Goal: Task Accomplishment & Management: Complete application form

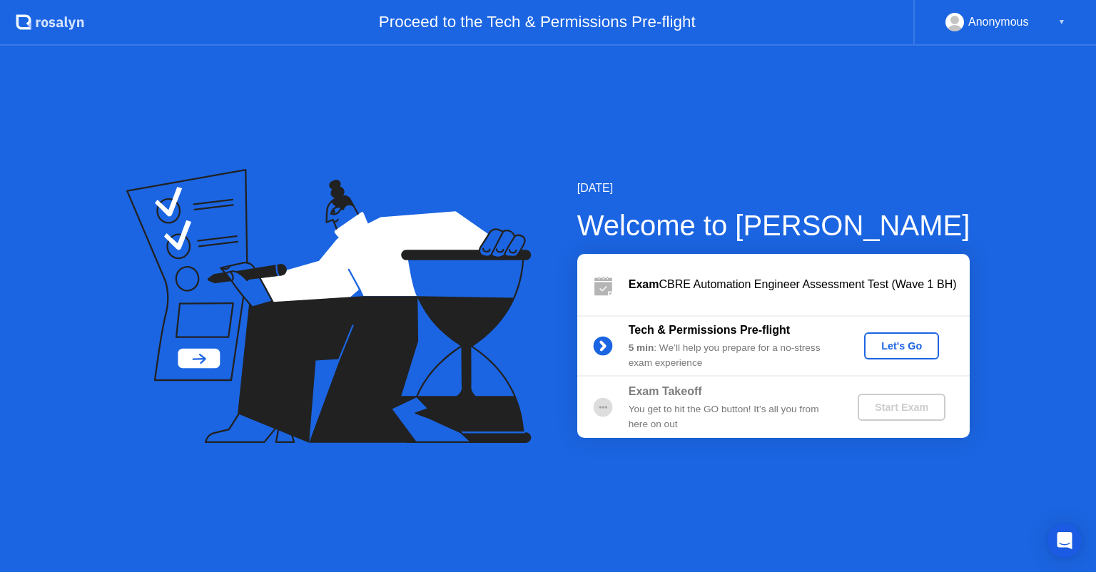
click at [885, 348] on div "Let's Go" at bounding box center [901, 345] width 63 height 11
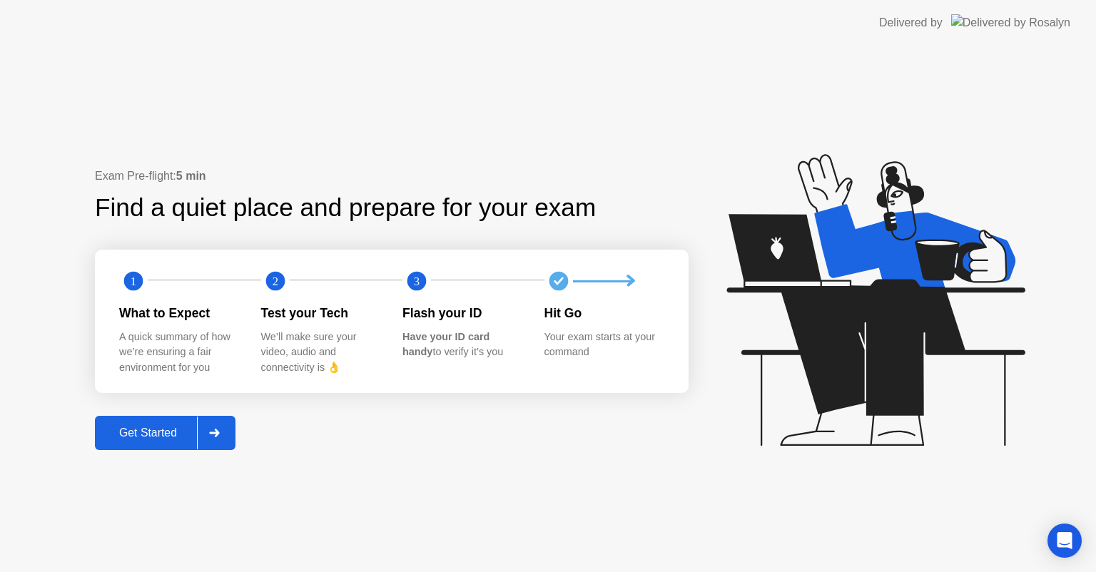
click at [190, 434] on div "Get Started" at bounding box center [148, 433] width 98 height 13
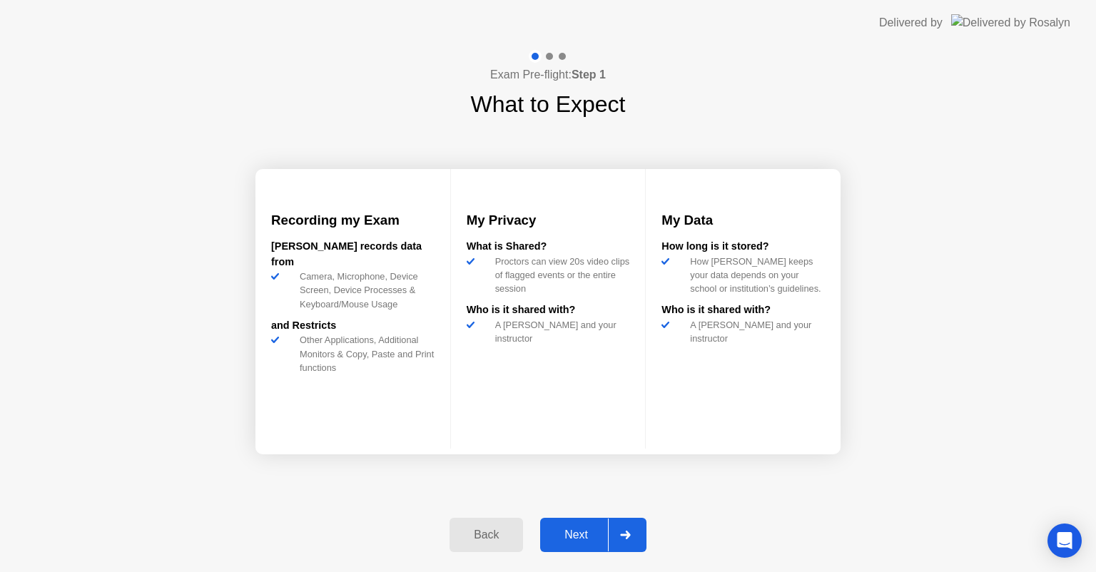
click at [581, 540] on div "Next" at bounding box center [575, 535] width 63 height 13
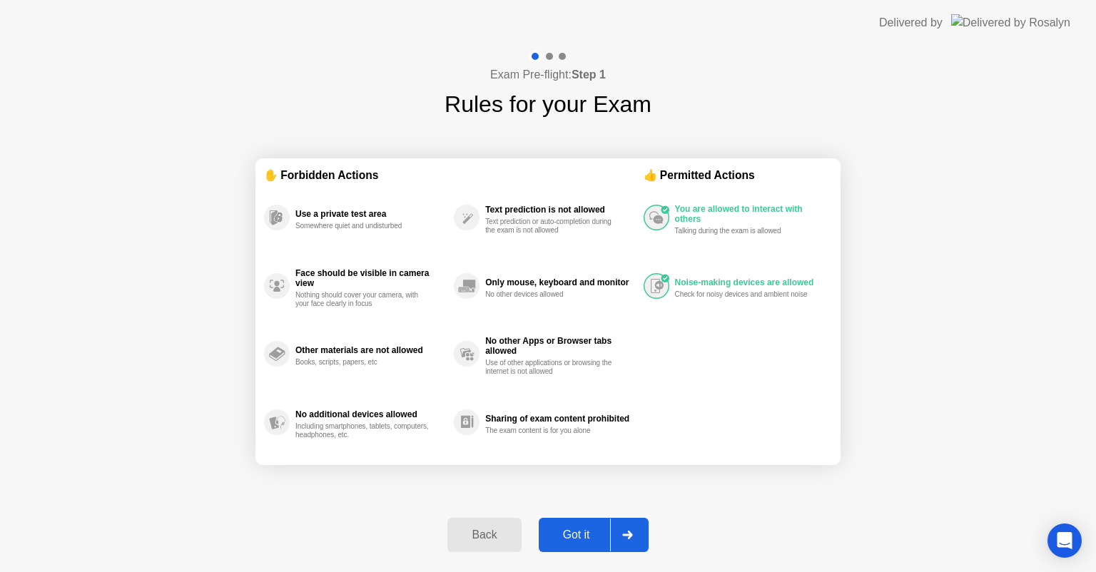
click at [581, 540] on div "Got it" at bounding box center [576, 535] width 67 height 13
select select "**********"
select select "*******"
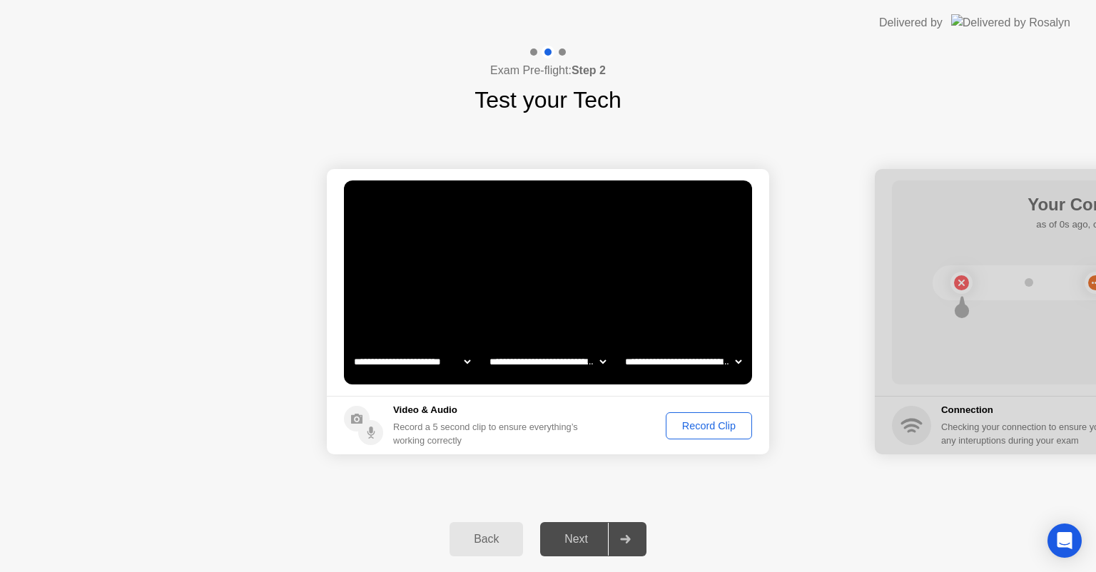
click at [690, 426] on div "Record Clip" at bounding box center [709, 425] width 76 height 11
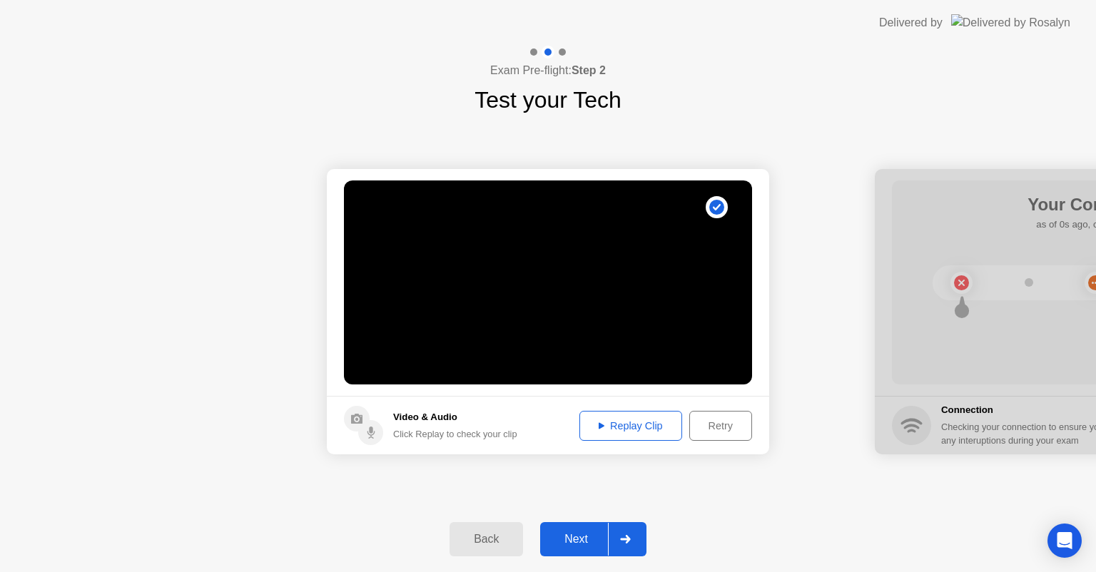
click at [634, 420] on div "Replay Clip" at bounding box center [630, 425] width 93 height 11
click at [579, 534] on div "Next" at bounding box center [575, 539] width 63 height 13
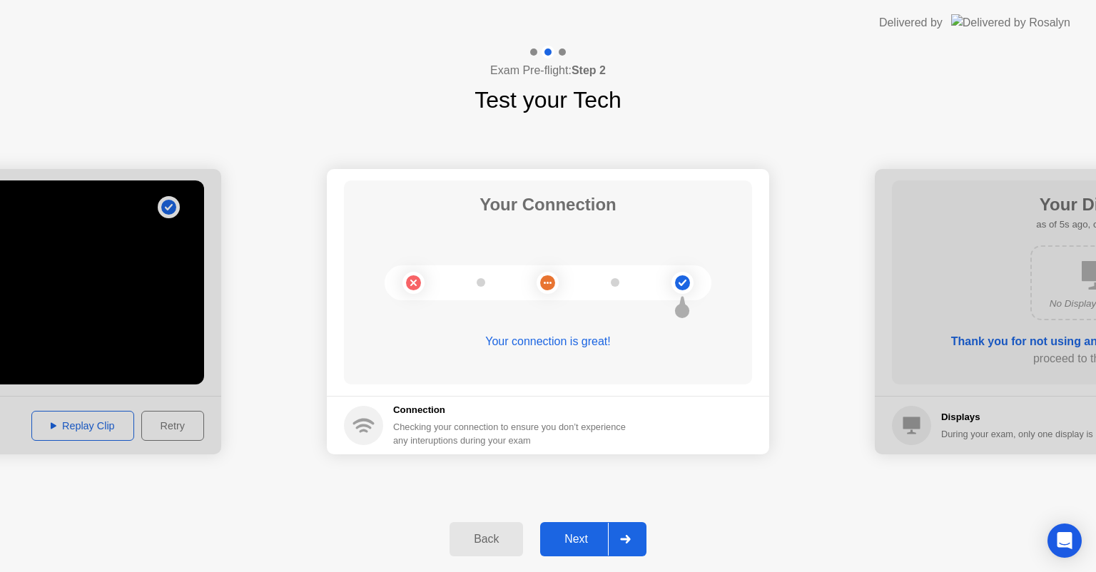
click at [589, 533] on div "Next" at bounding box center [575, 539] width 63 height 13
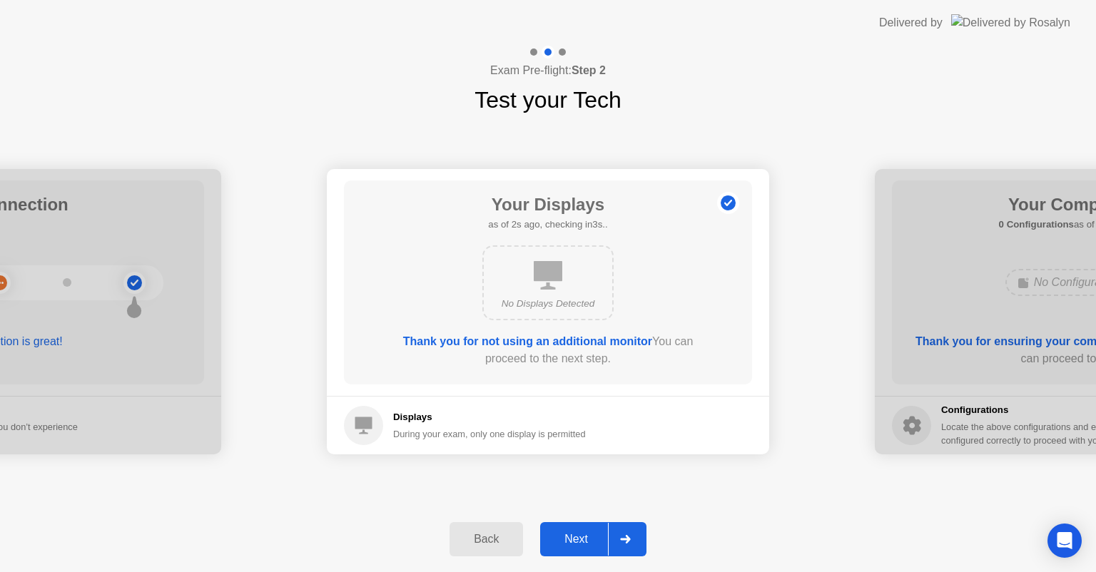
click at [592, 533] on div "Next" at bounding box center [575, 539] width 63 height 13
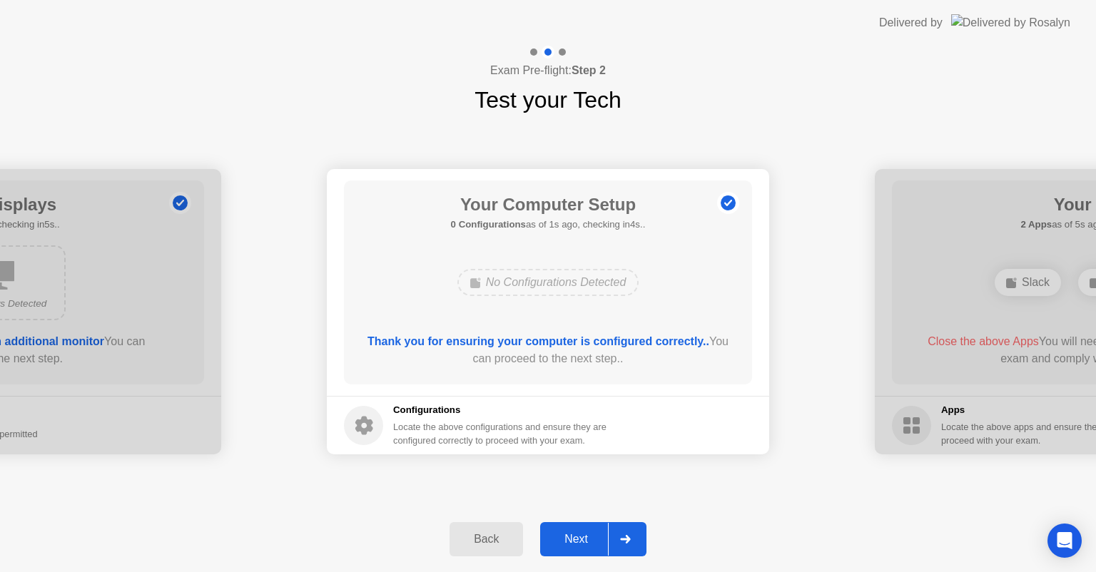
click at [592, 533] on div "Next" at bounding box center [575, 539] width 63 height 13
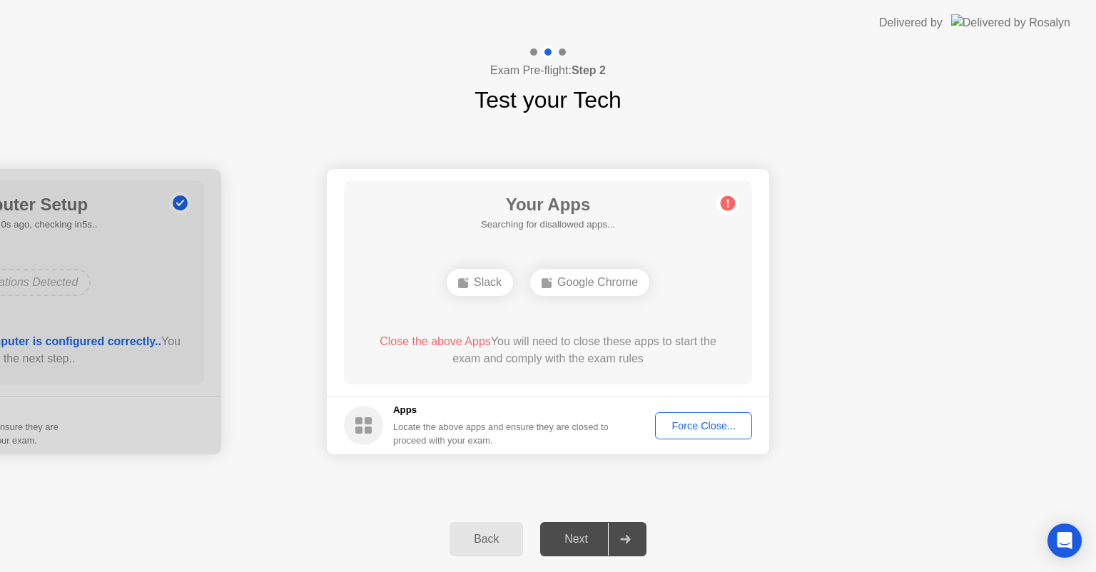
click at [559, 252] on div "Your Apps Searching for disallowed apps... Slack Google Chrome Close the above …" at bounding box center [548, 282] width 408 height 204
click at [548, 275] on div "Google Chrome" at bounding box center [548, 282] width 119 height 27
click at [609, 133] on div "**********" at bounding box center [548, 312] width 1096 height 390
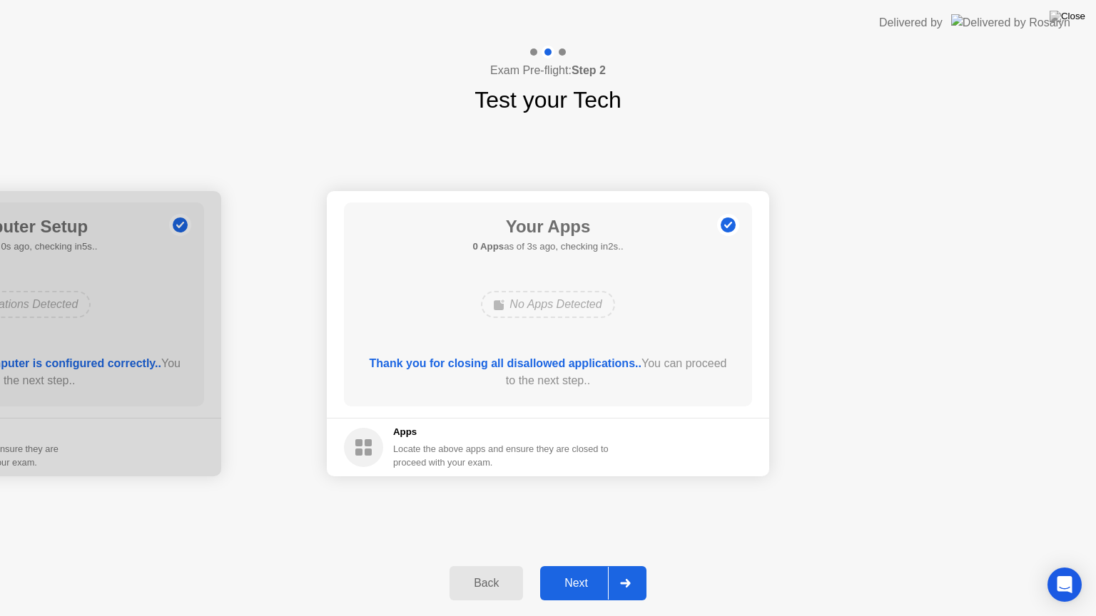
click at [580, 571] on div "Next" at bounding box center [575, 583] width 63 height 13
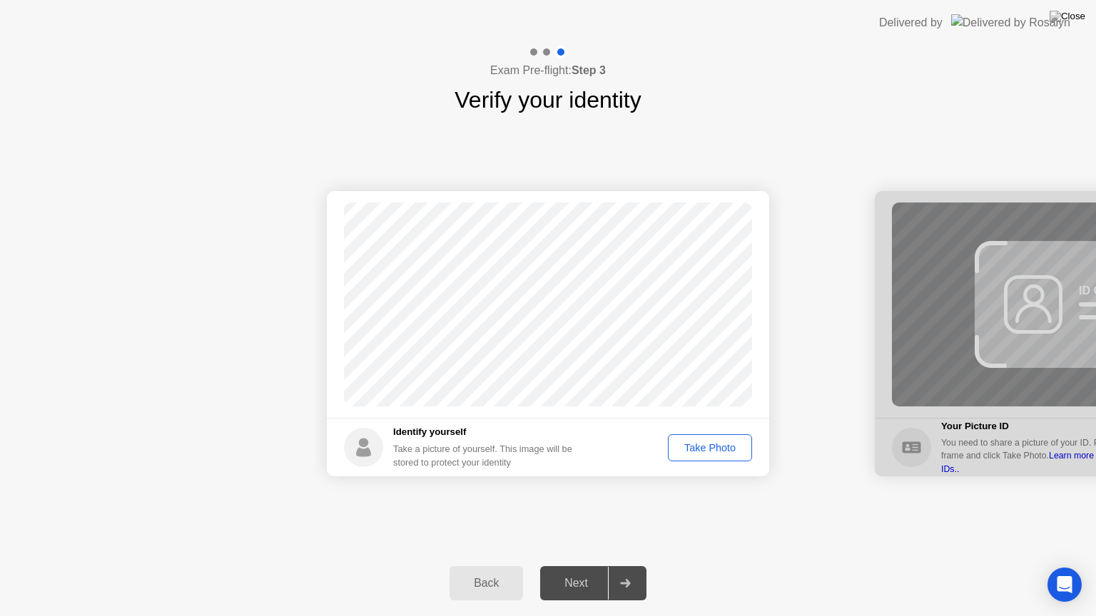
click at [711, 436] on button "Take Photo" at bounding box center [710, 447] width 84 height 27
click at [594, 571] on div "Next" at bounding box center [575, 583] width 63 height 13
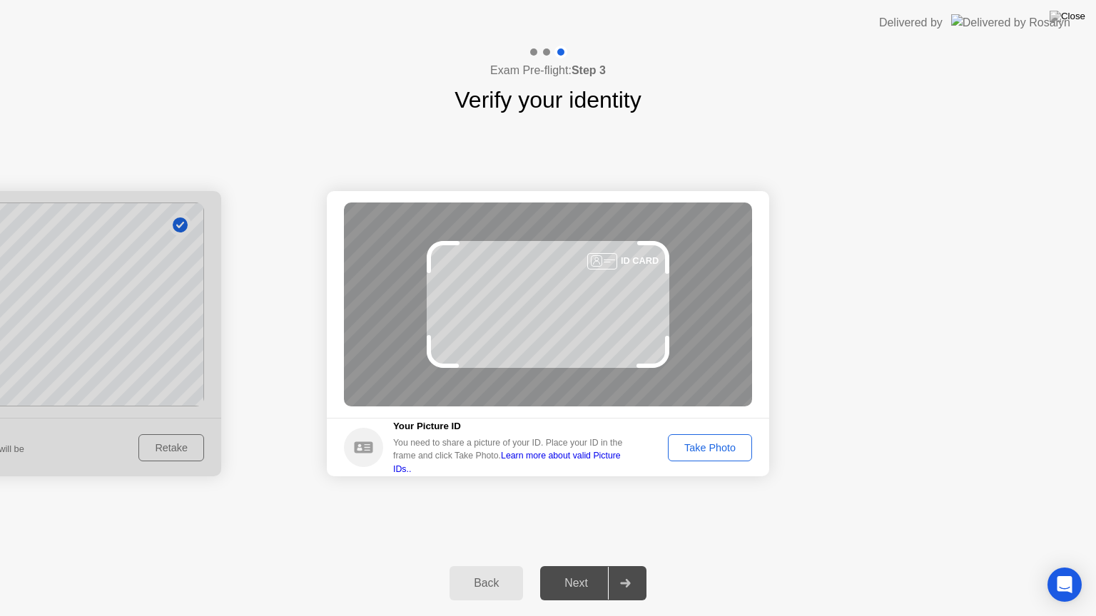
click at [711, 448] on div "Take Photo" at bounding box center [710, 447] width 74 height 11
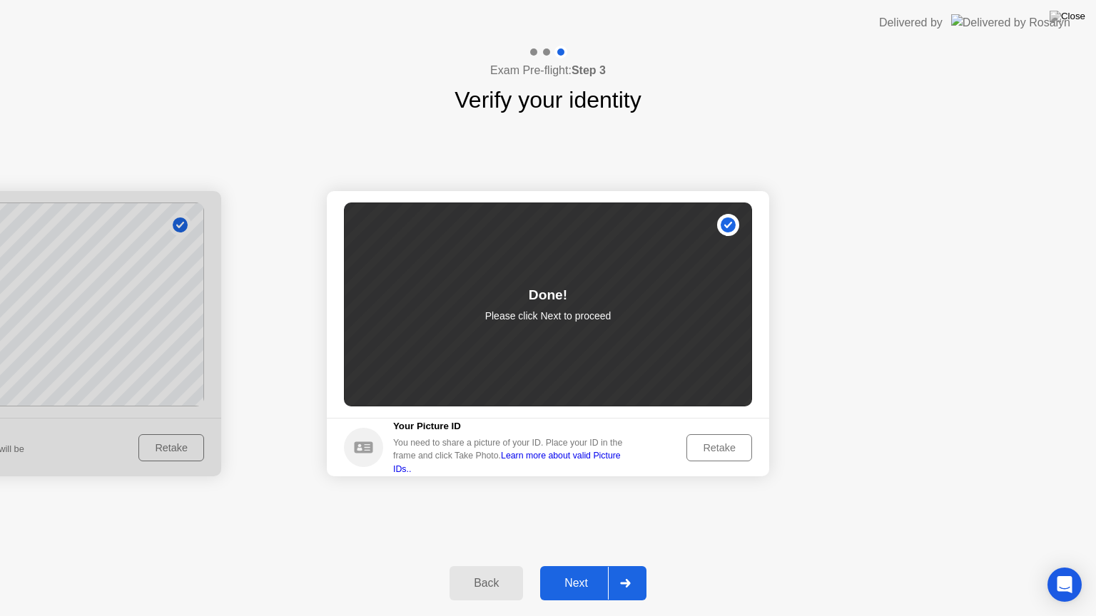
click at [579, 571] on div "Next" at bounding box center [575, 583] width 63 height 13
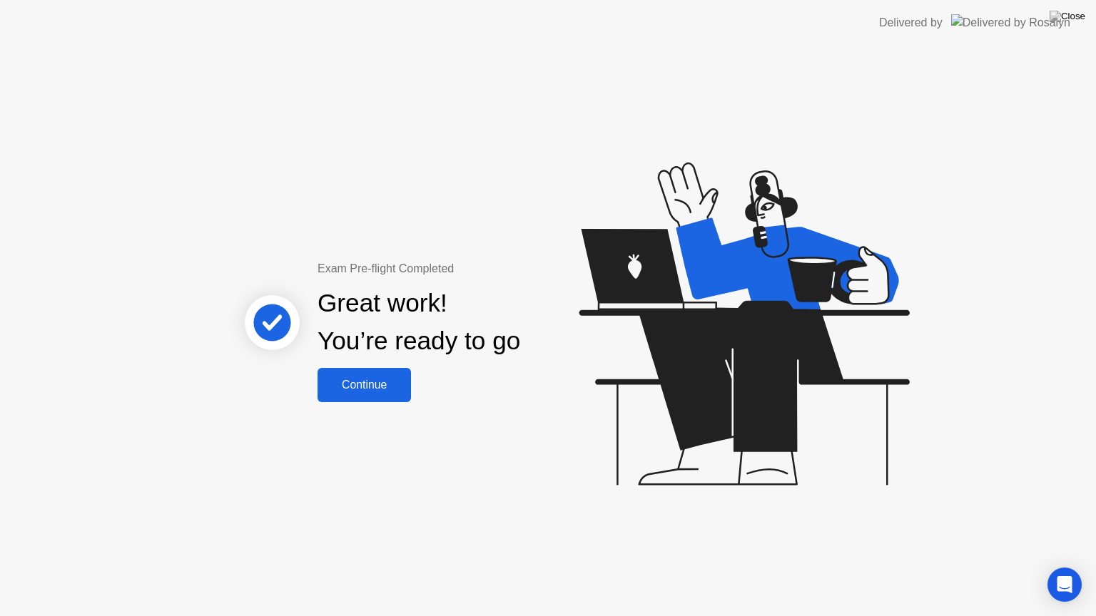
click at [370, 380] on div "Continue" at bounding box center [364, 385] width 85 height 13
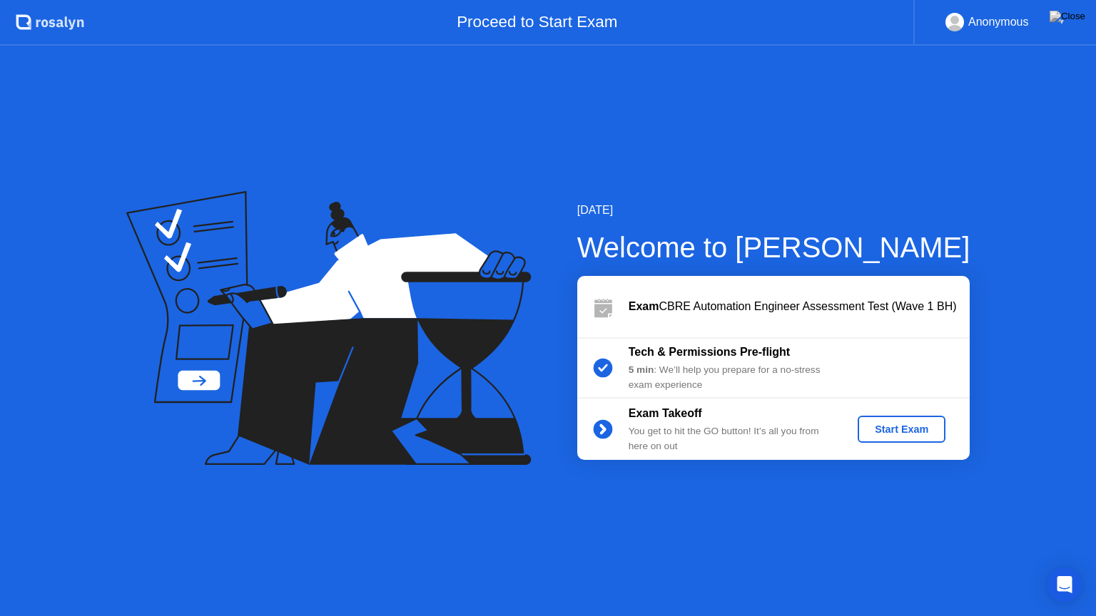
click at [872, 428] on div "Start Exam" at bounding box center [901, 429] width 76 height 11
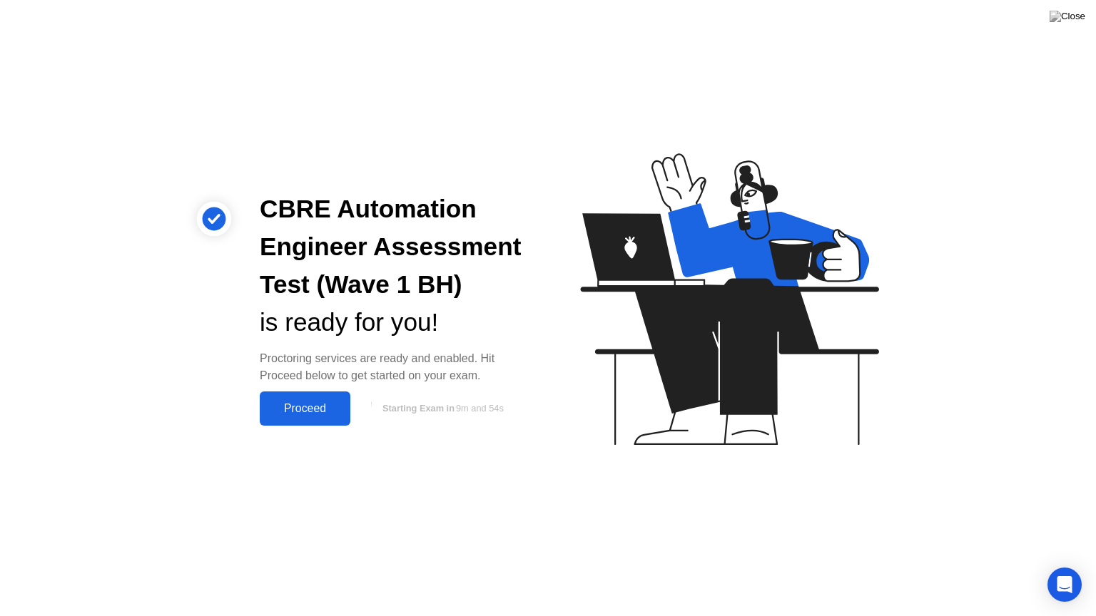
click at [310, 404] on div "Proceed" at bounding box center [305, 408] width 82 height 13
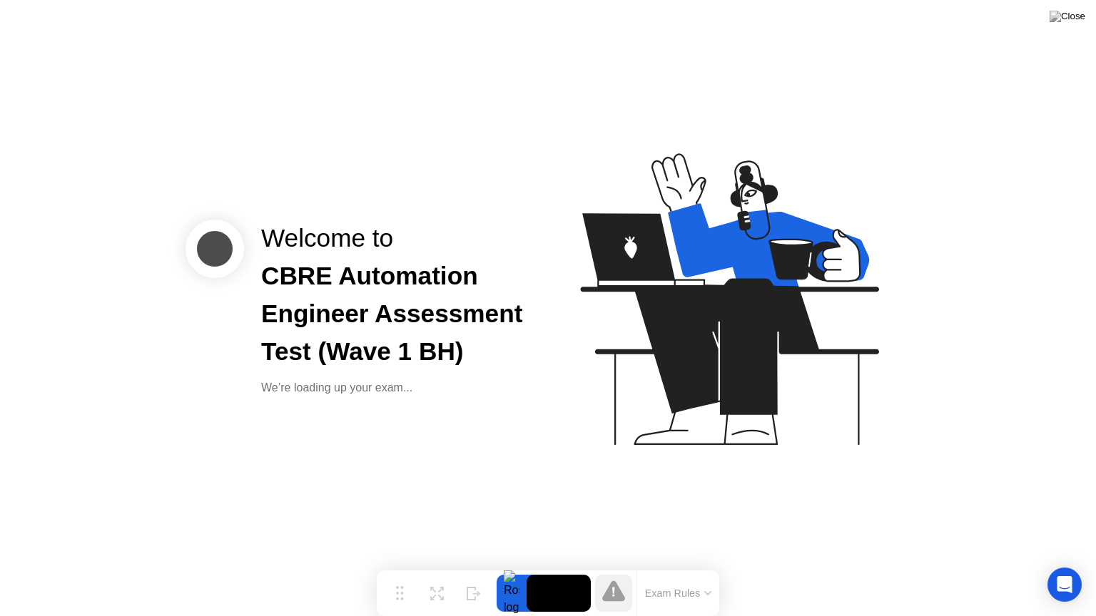
click at [688, 571] on button "Exam Rules" at bounding box center [679, 593] width 76 height 13
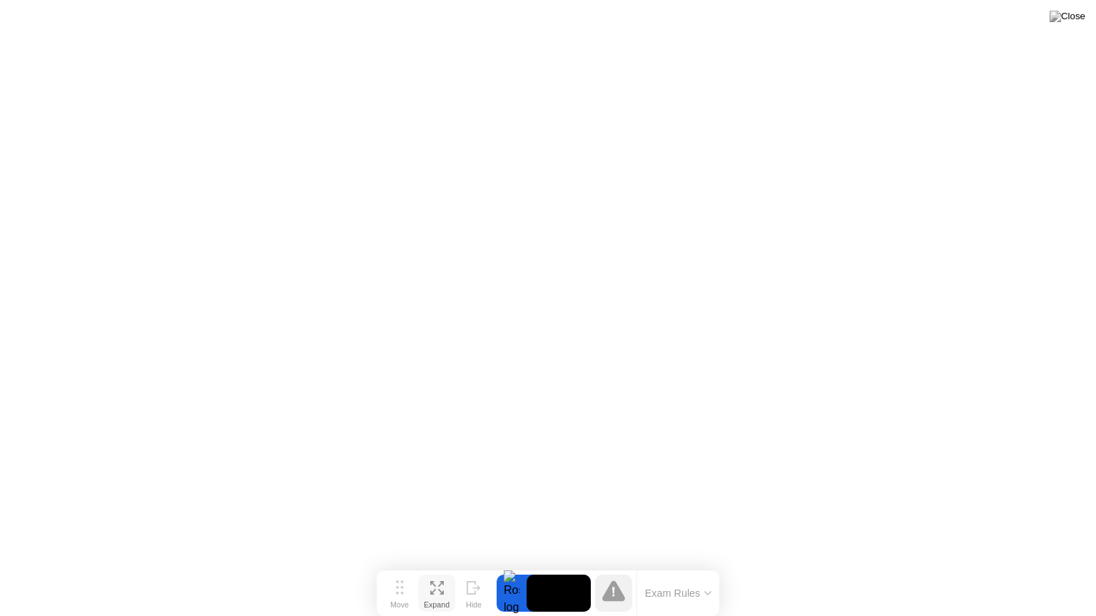
click at [435, 571] on icon at bounding box center [437, 588] width 14 height 14
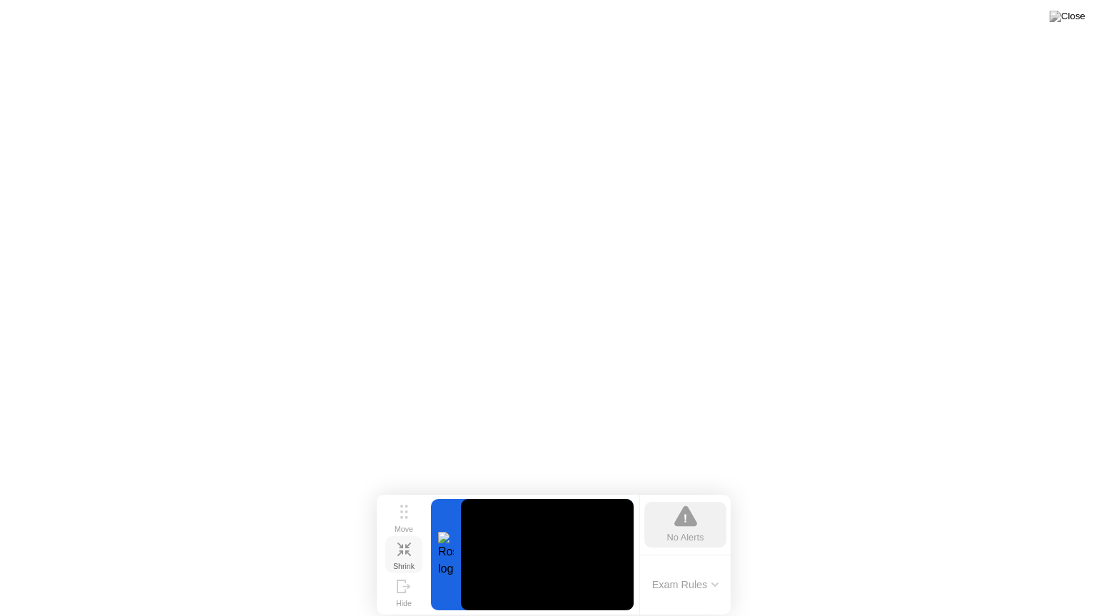
click at [408, 551] on icon at bounding box center [404, 550] width 14 height 14
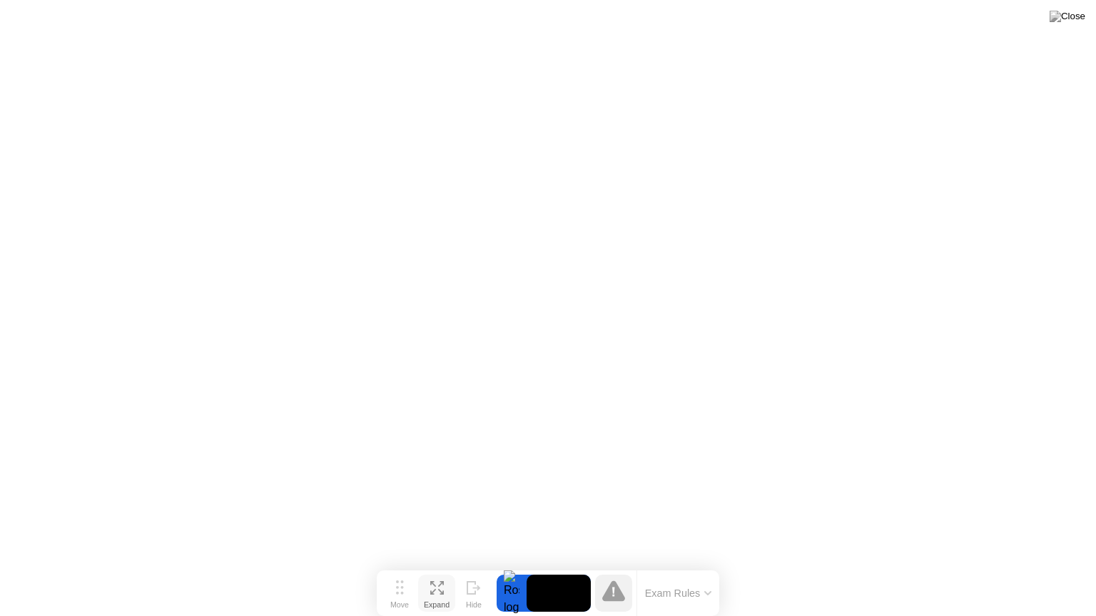
click at [703, 571] on button "Exam Rules" at bounding box center [679, 593] width 76 height 13
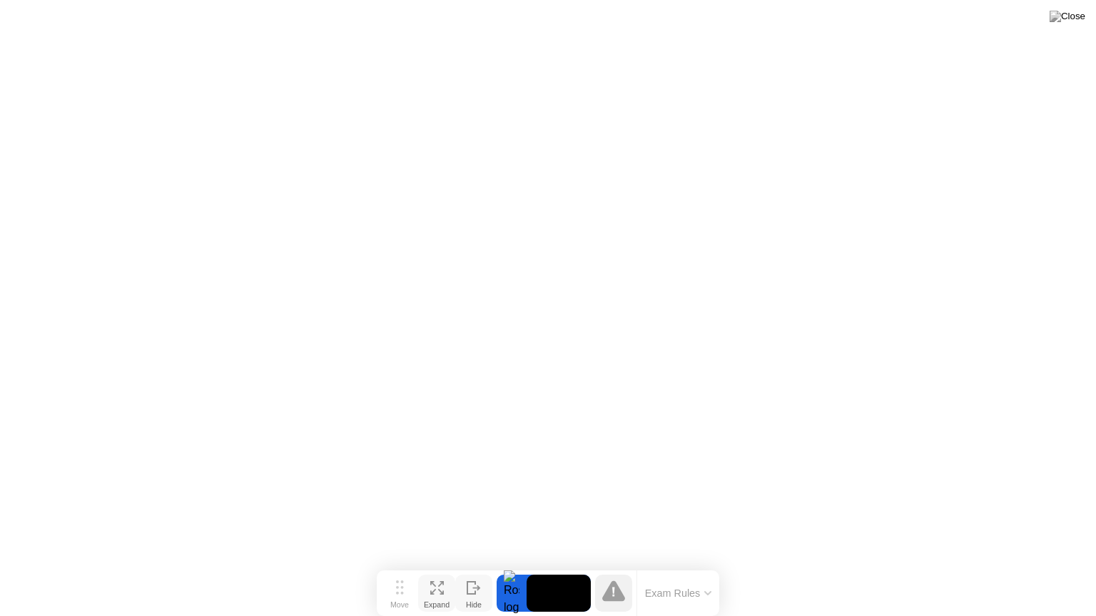
click at [480, 571] on div "Hide" at bounding box center [474, 605] width 16 height 9
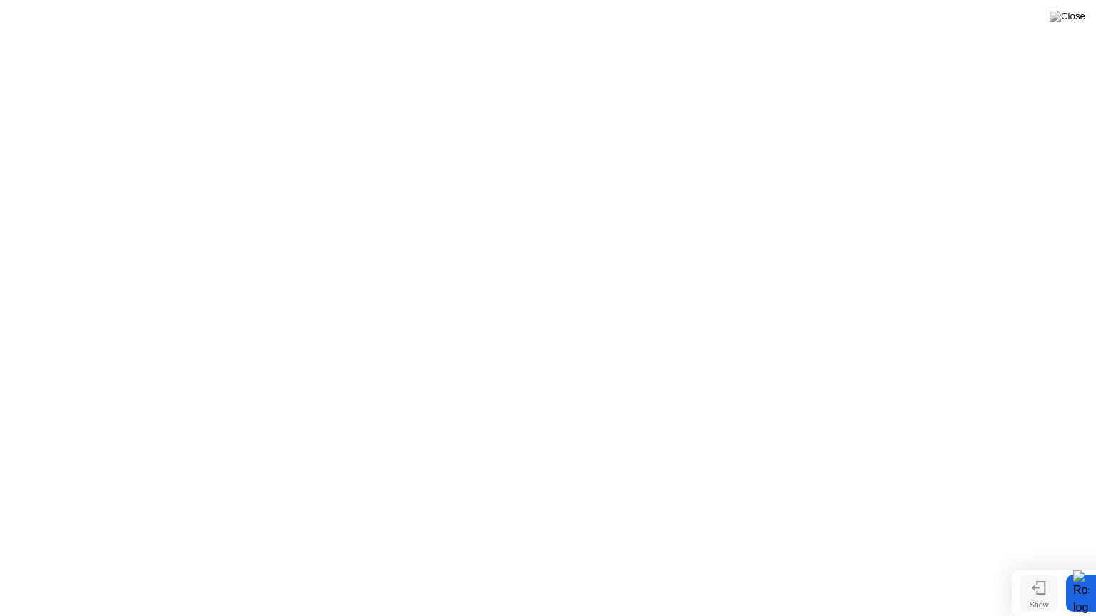
click at [1030, 571] on button "Show" at bounding box center [1038, 593] width 37 height 37
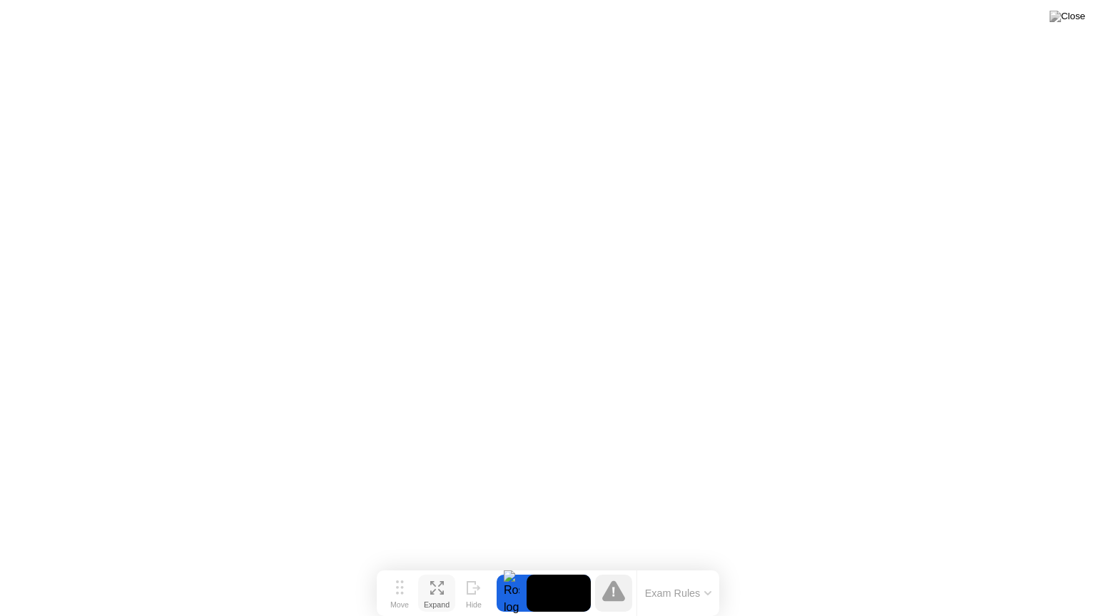
click at [442, 571] on icon at bounding box center [437, 588] width 14 height 14
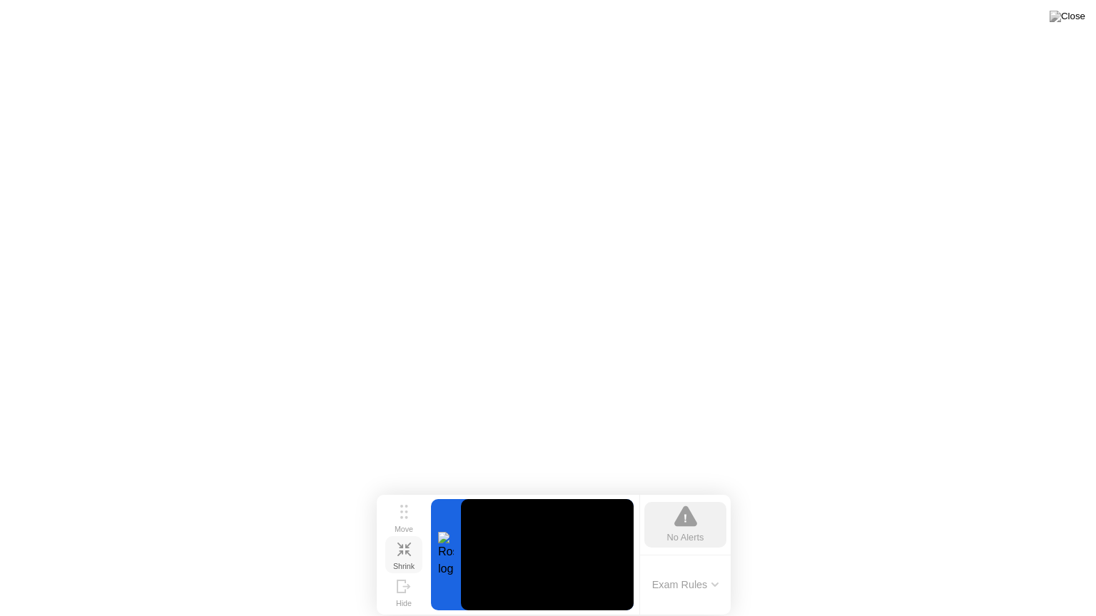
click at [396, 556] on button "Shrink" at bounding box center [403, 554] width 37 height 37
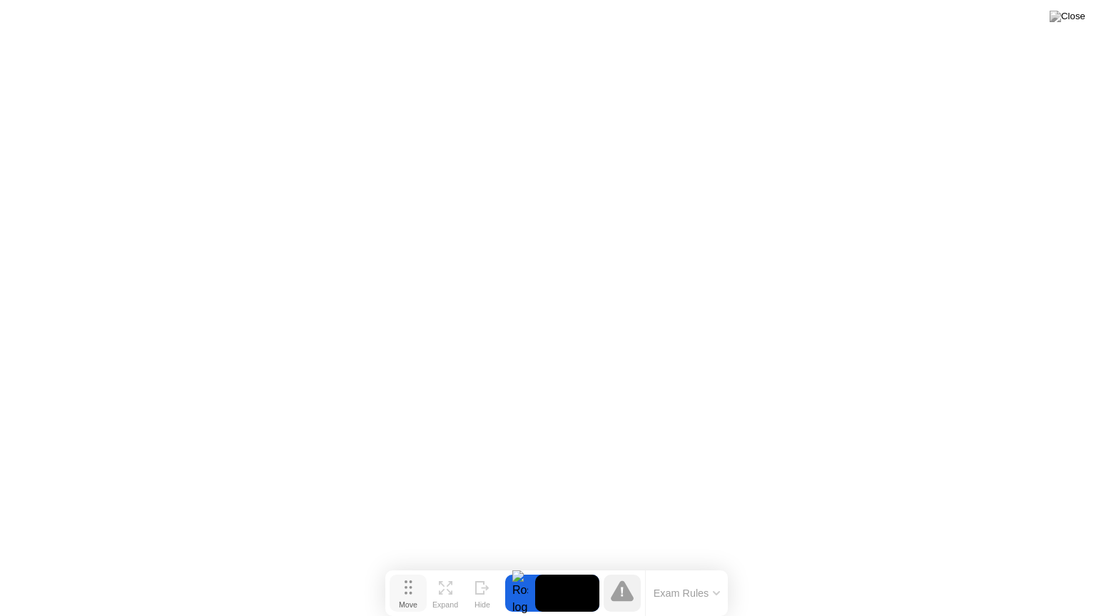
drag, startPoint x: 409, startPoint y: 591, endPoint x: 417, endPoint y: 591, distance: 8.6
click at [417, 571] on button "Move" at bounding box center [408, 593] width 37 height 37
click at [1074, 13] on img at bounding box center [1067, 16] width 36 height 11
